Goal: Task Accomplishment & Management: Complete application form

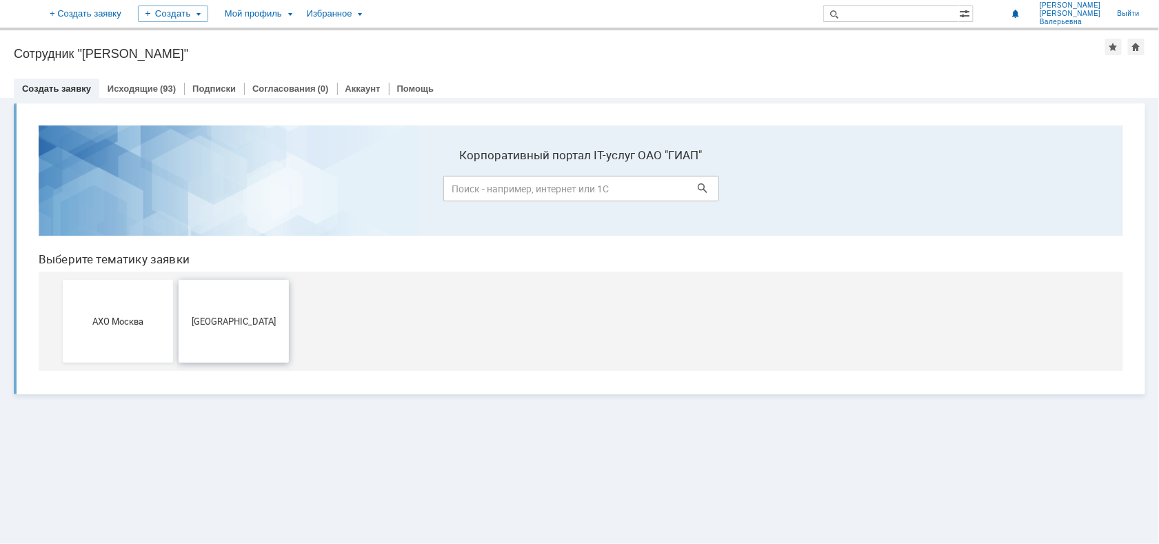
click at [225, 306] on button "[GEOGRAPHIC_DATA]" at bounding box center [233, 320] width 110 height 83
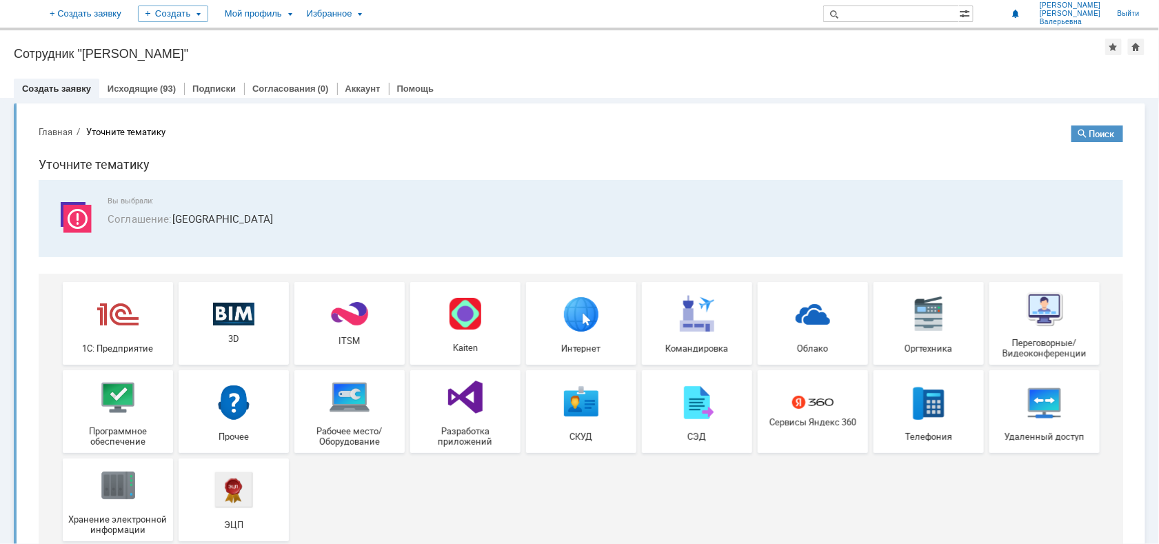
scroll to position [33, 0]
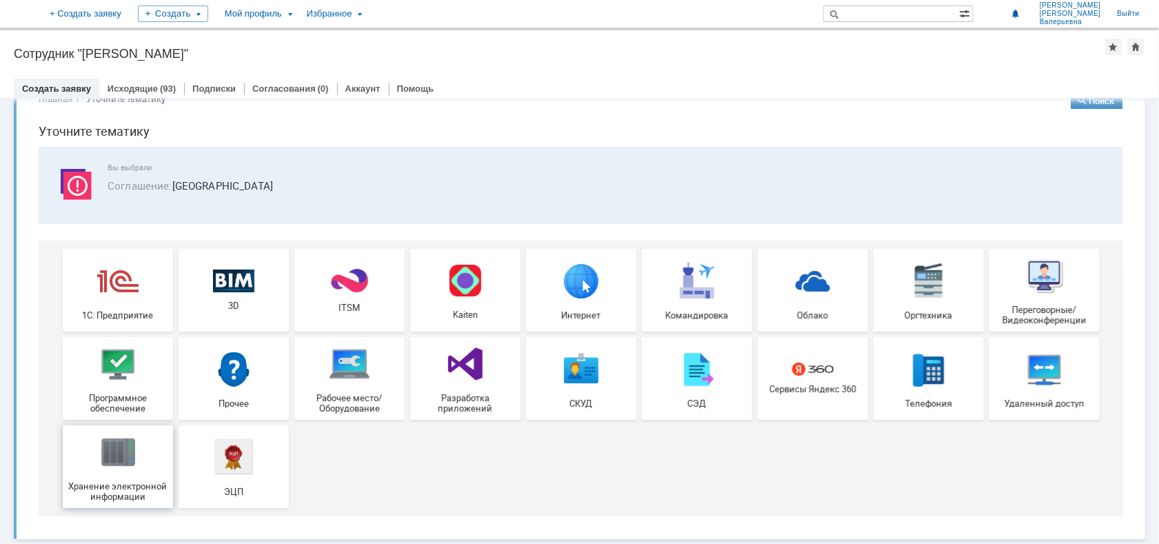
click at [148, 454] on div "Хранение электронной информации" at bounding box center [117, 466] width 102 height 70
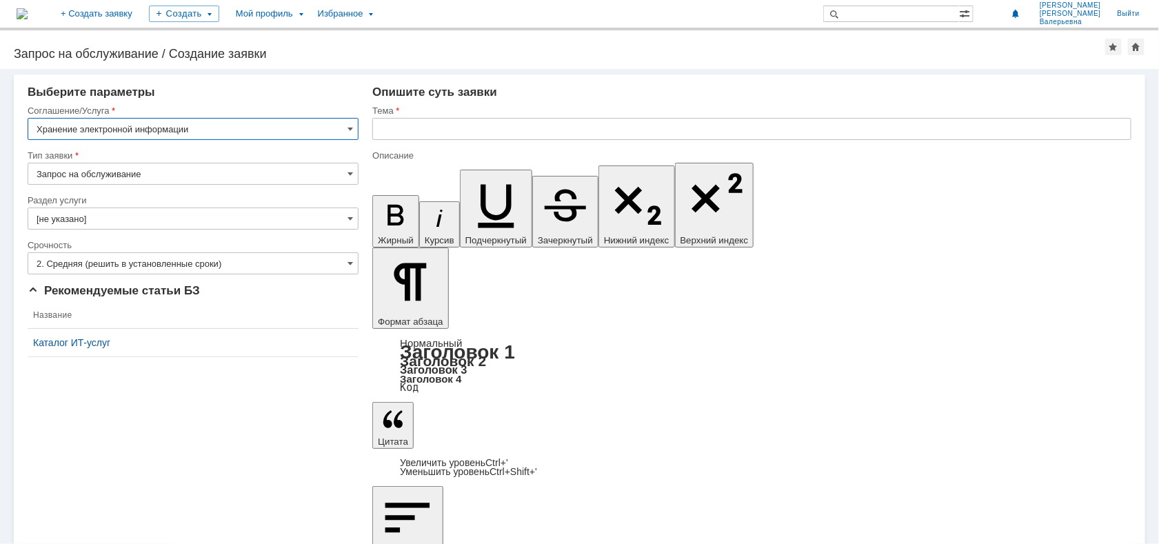
click at [450, 131] on input "text" at bounding box center [751, 129] width 759 height 22
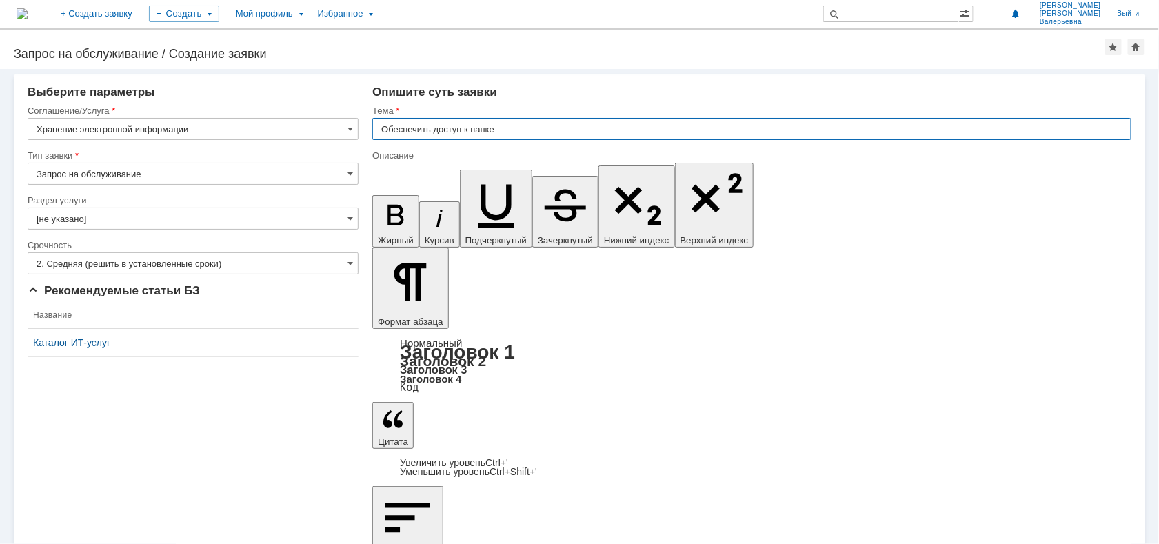
click at [384, 128] on input "Обеспечить доступ к папке" at bounding box center [751, 129] width 759 height 22
type input "Открыть доступ к папке"
